Goal: Task Accomplishment & Management: Manage account settings

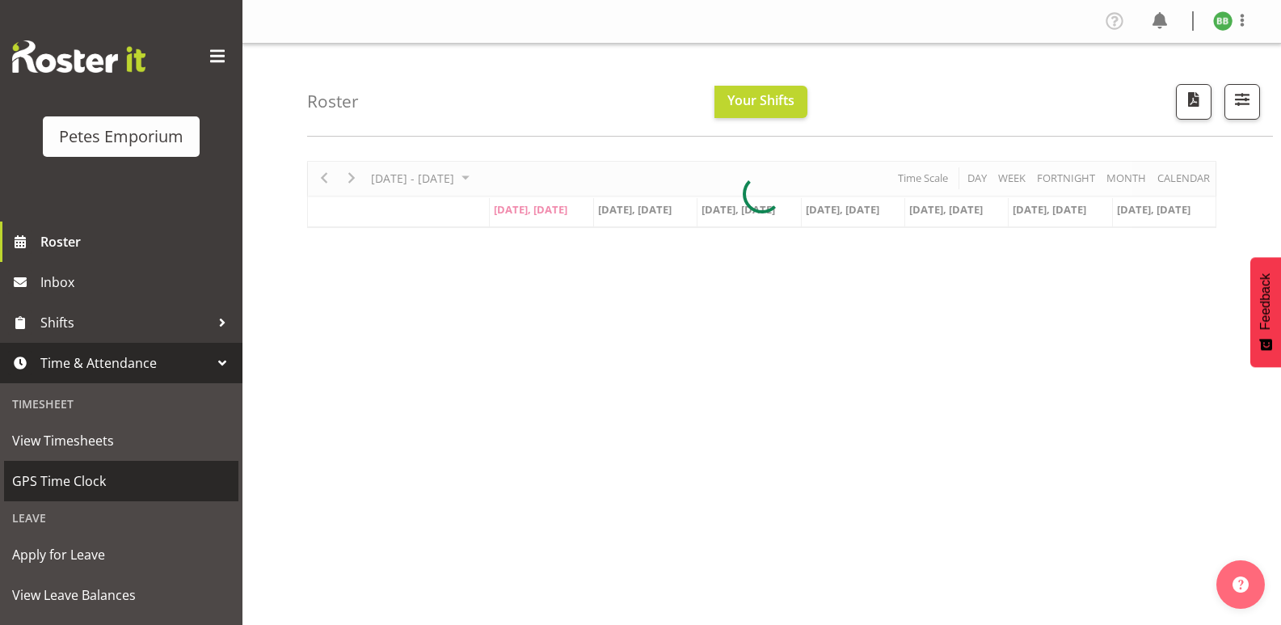
click at [116, 474] on span "GPS Time Clock" at bounding box center [121, 481] width 218 height 24
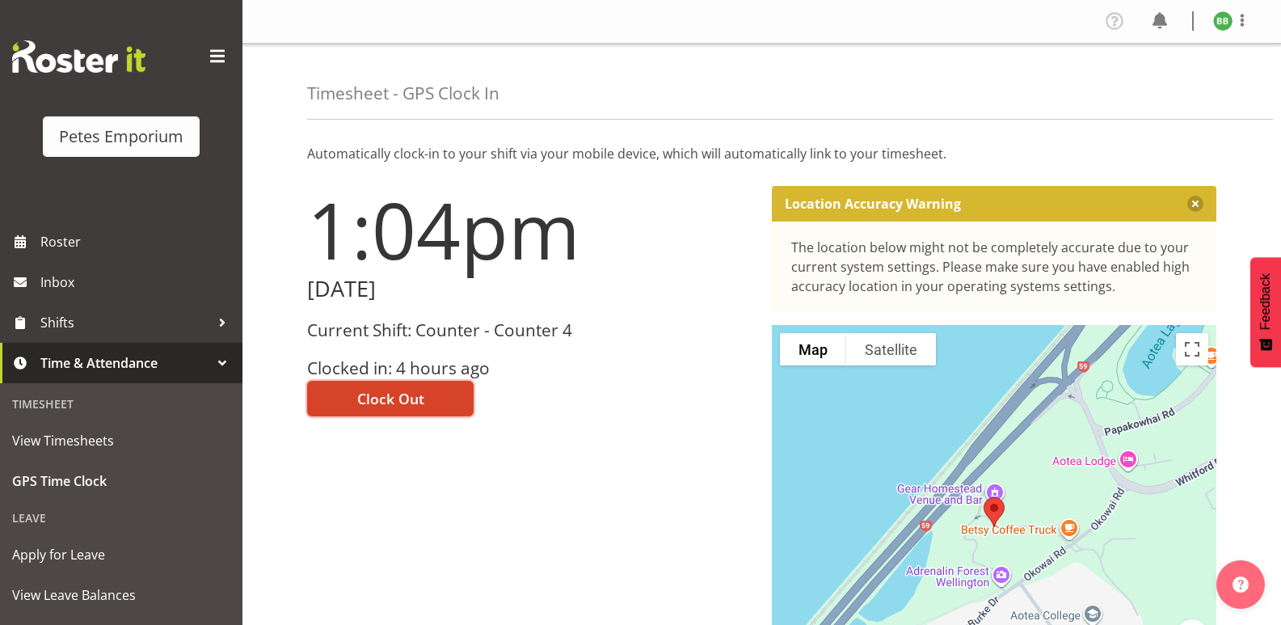
click at [390, 390] on span "Clock Out" at bounding box center [390, 398] width 67 height 21
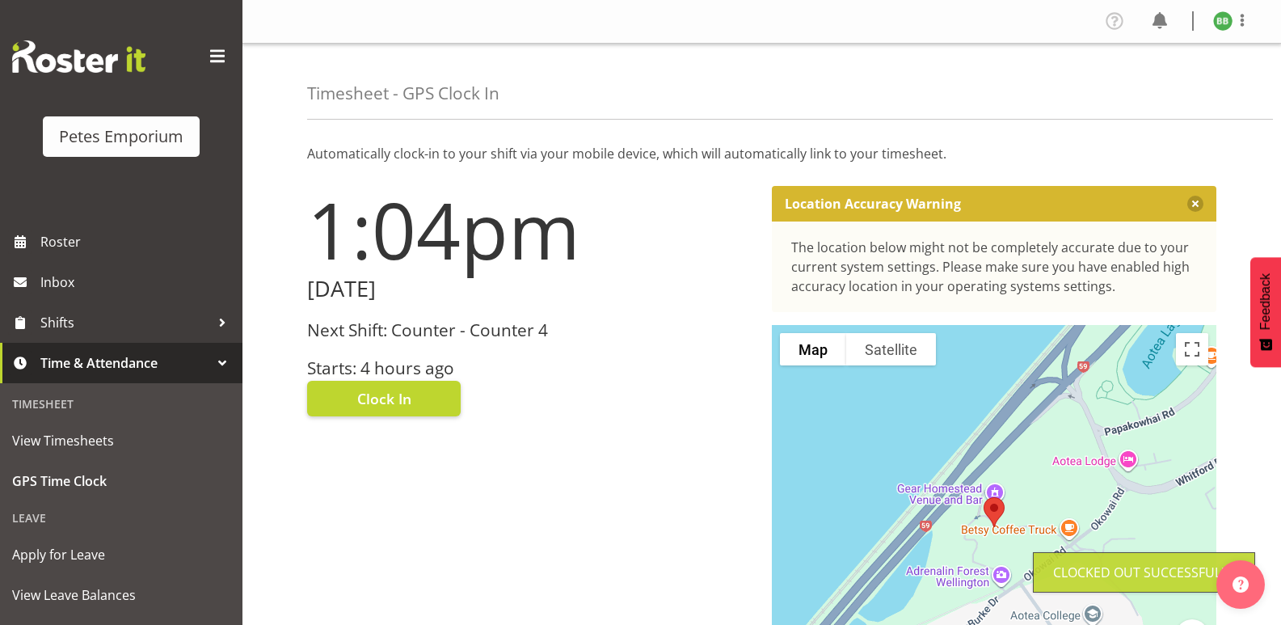
click at [1228, 25] on img at bounding box center [1222, 20] width 19 height 19
click at [1142, 83] on link "Log Out" at bounding box center [1174, 84] width 155 height 29
